Goal: Task Accomplishment & Management: Complete application form

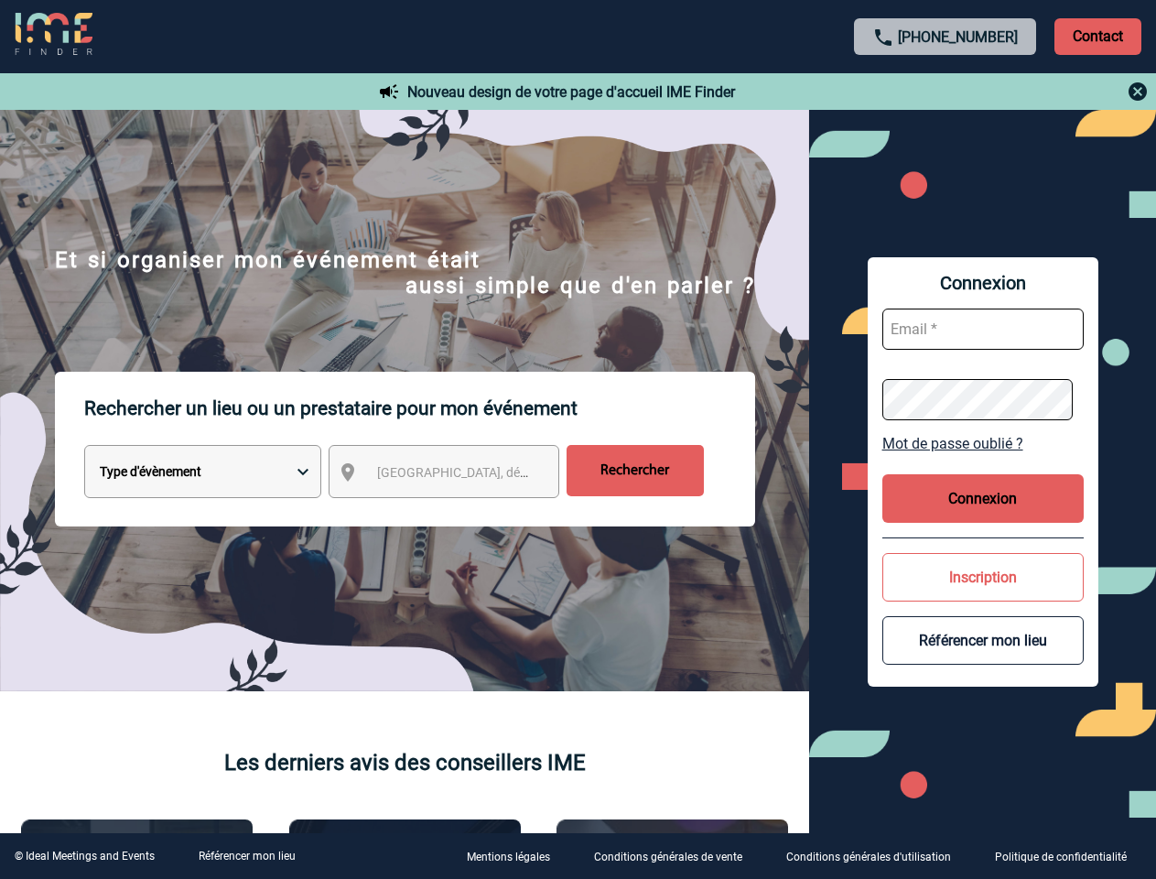
click at [578, 439] on p "Rechercher un lieu ou un prestataire pour mon événement" at bounding box center [419, 408] width 671 height 73
click at [1098, 36] on p "Contact" at bounding box center [1098, 36] width 87 height 37
click at [946, 92] on div at bounding box center [945, 92] width 407 height 22
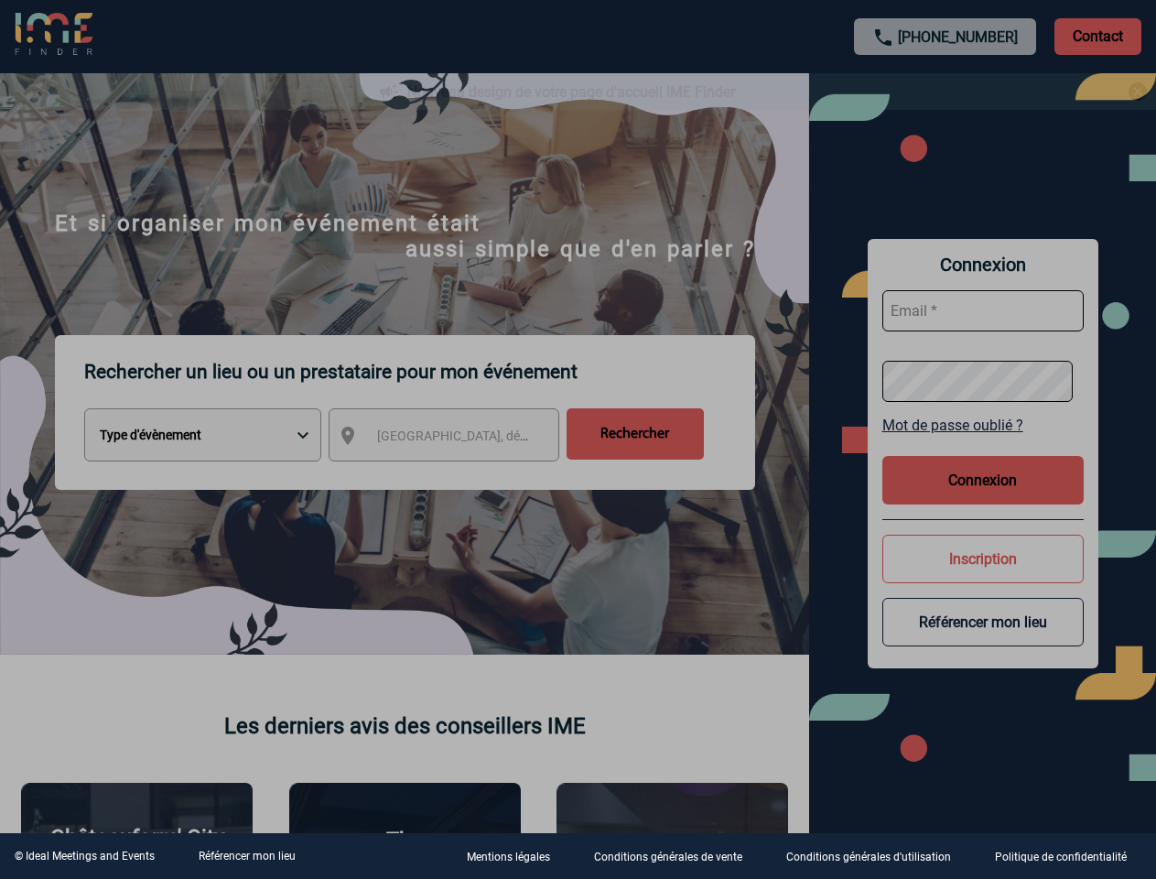
click at [460, 475] on div at bounding box center [578, 439] width 1156 height 879
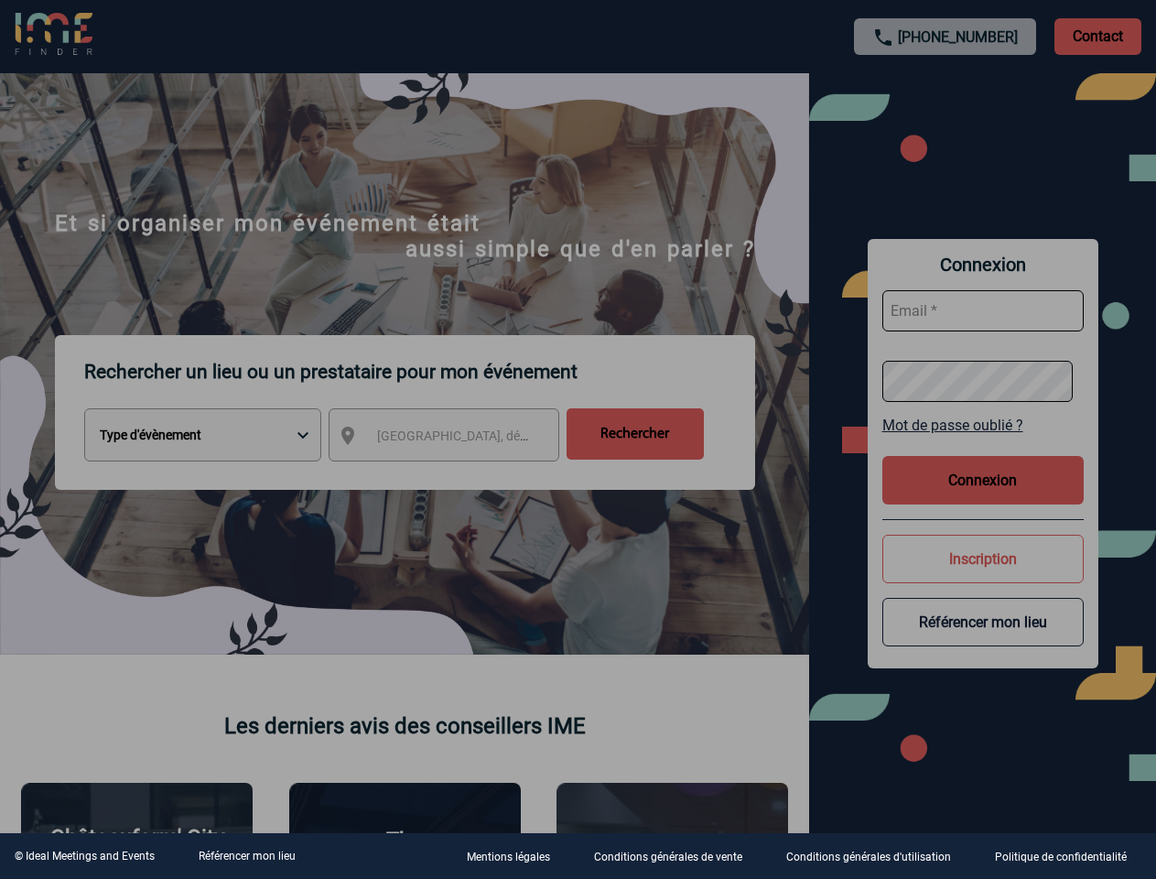
click at [983, 443] on div at bounding box center [578, 439] width 1156 height 879
click at [983, 498] on div at bounding box center [578, 439] width 1156 height 879
click at [983, 577] on div at bounding box center [578, 439] width 1156 height 879
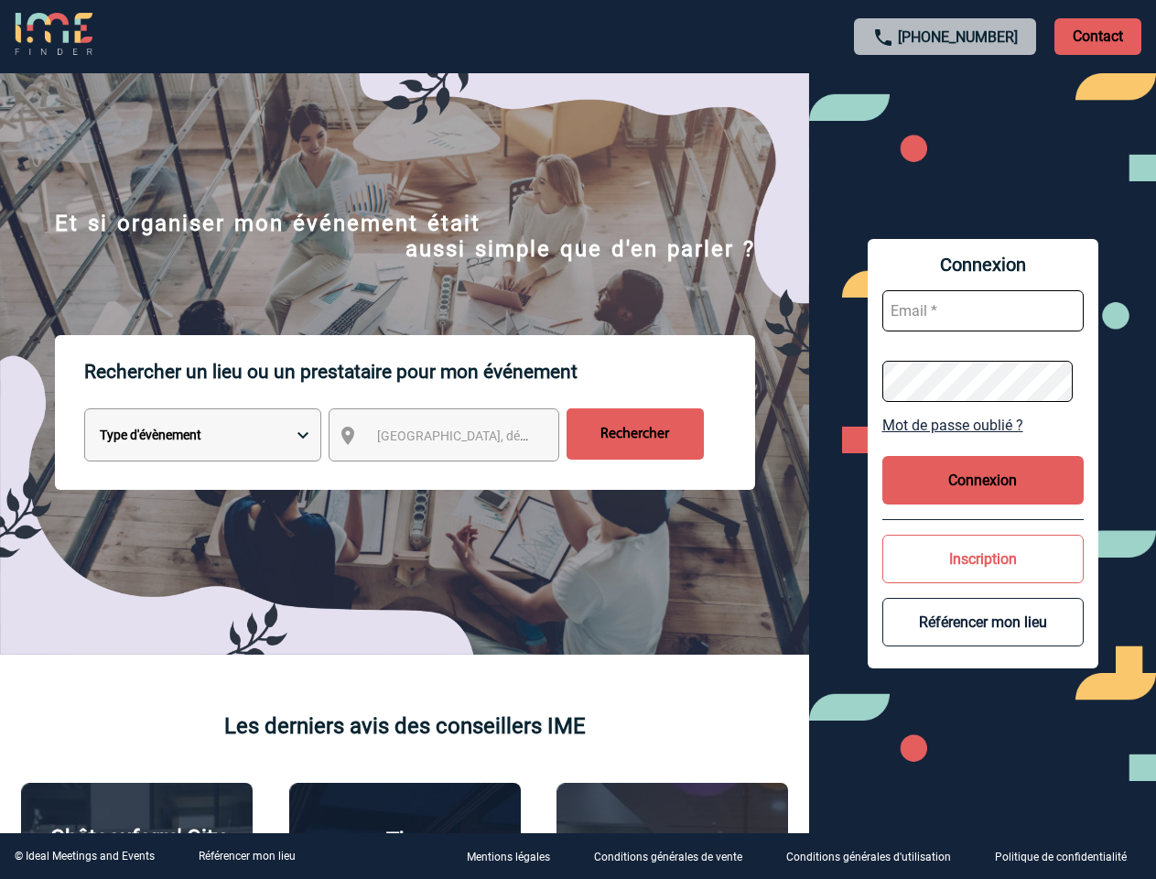
click at [983, 640] on button "Référencer mon lieu" at bounding box center [983, 622] width 201 height 49
click at [246, 856] on link "Référencer mon lieu" at bounding box center [247, 856] width 97 height 13
